Goal: Task Accomplishment & Management: Use online tool/utility

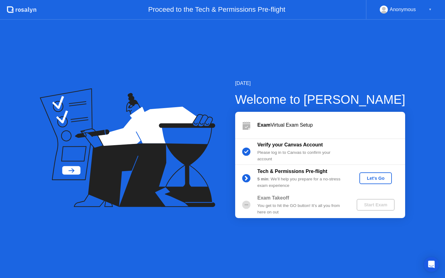
click at [376, 178] on div "Let's Go" at bounding box center [375, 178] width 27 height 5
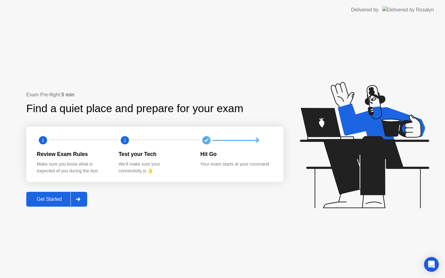
click at [52, 200] on div "Get Started" at bounding box center [49, 199] width 42 height 6
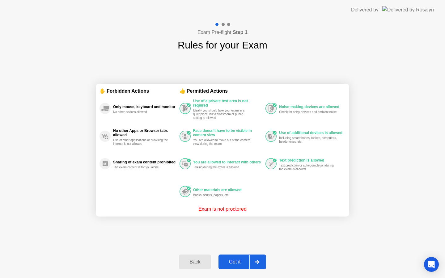
click at [238, 260] on div "Got it" at bounding box center [234, 262] width 29 height 6
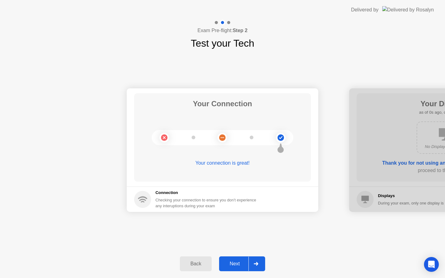
click at [238, 261] on div "Next" at bounding box center [234, 264] width 27 height 6
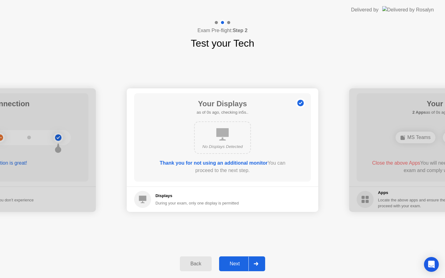
click at [238, 261] on div "Next" at bounding box center [234, 264] width 27 height 6
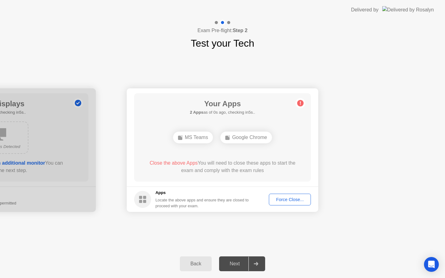
click at [238, 261] on div "Next" at bounding box center [234, 264] width 27 height 6
click at [236, 267] on div "Next" at bounding box center [234, 264] width 27 height 6
click at [291, 200] on div "Force Close..." at bounding box center [290, 199] width 38 height 5
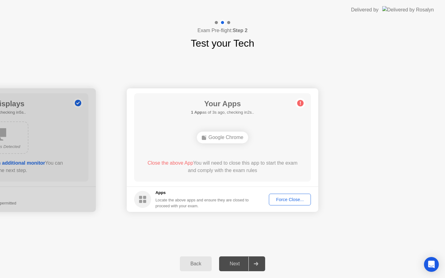
click at [285, 197] on div "Force Close..." at bounding box center [290, 199] width 38 height 5
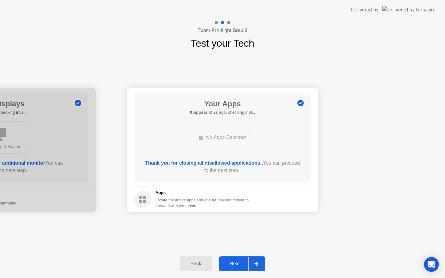
click at [238, 262] on div "Next" at bounding box center [234, 264] width 27 height 6
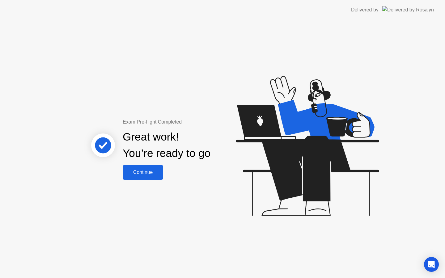
click at [151, 175] on div "Continue" at bounding box center [142, 173] width 37 height 6
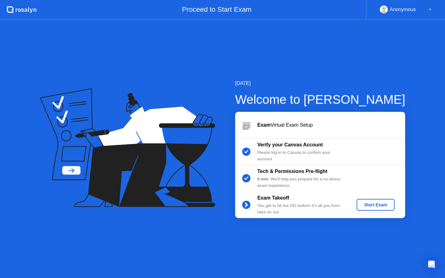
click at [379, 202] on div "Start Exam" at bounding box center [375, 204] width 33 height 5
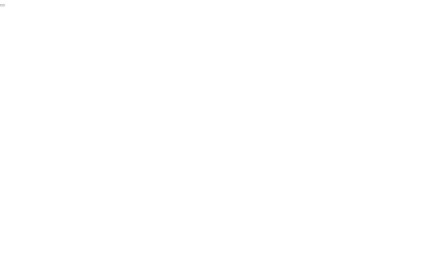
click div "End Proctoring Session"
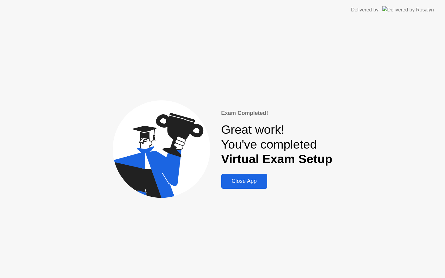
click at [255, 184] on div "Close App" at bounding box center [244, 181] width 42 height 6
